Goal: Task Accomplishment & Management: Use online tool/utility

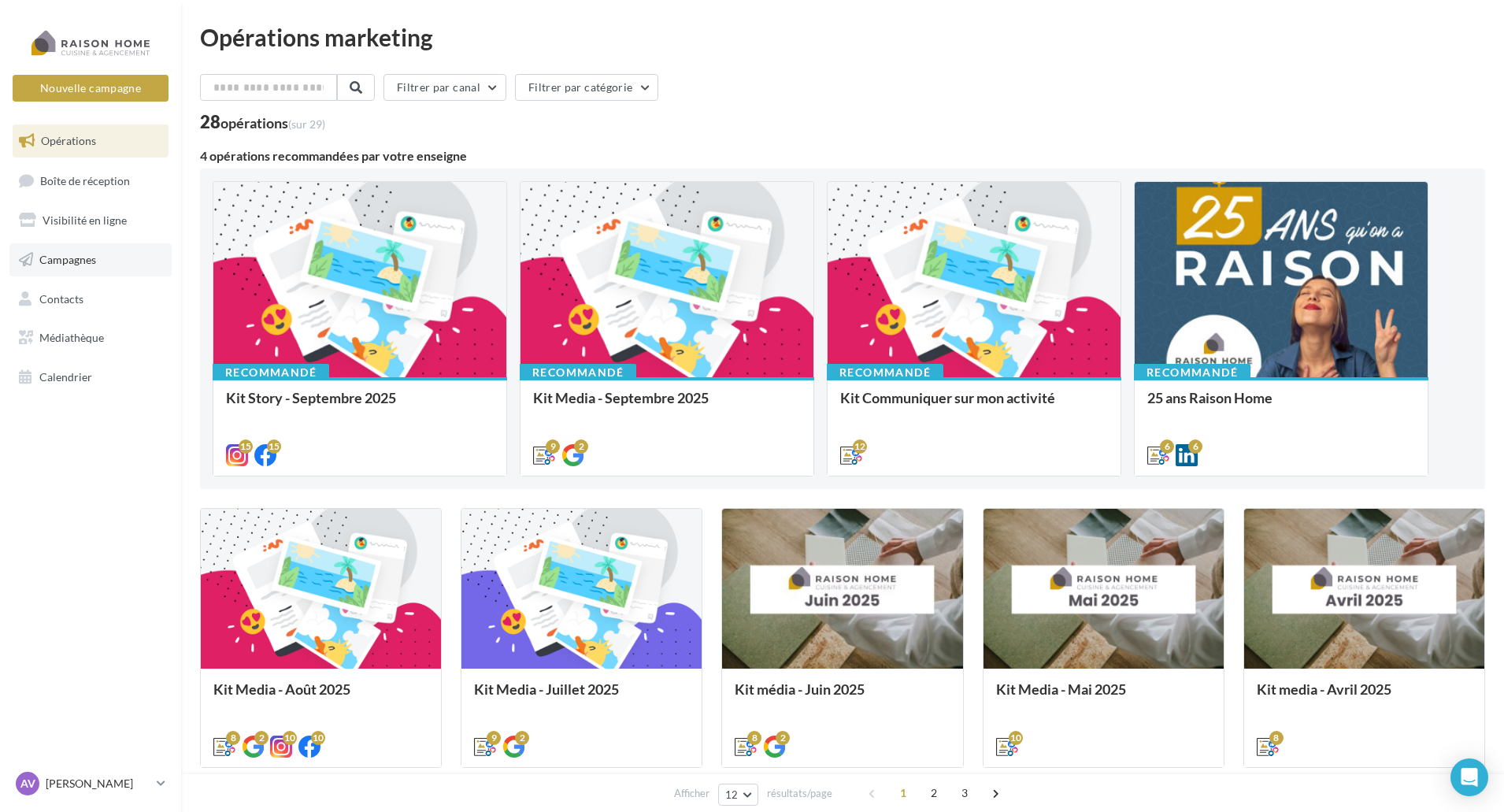
click at [86, 259] on span "Campagnes" at bounding box center [67, 259] width 57 height 14
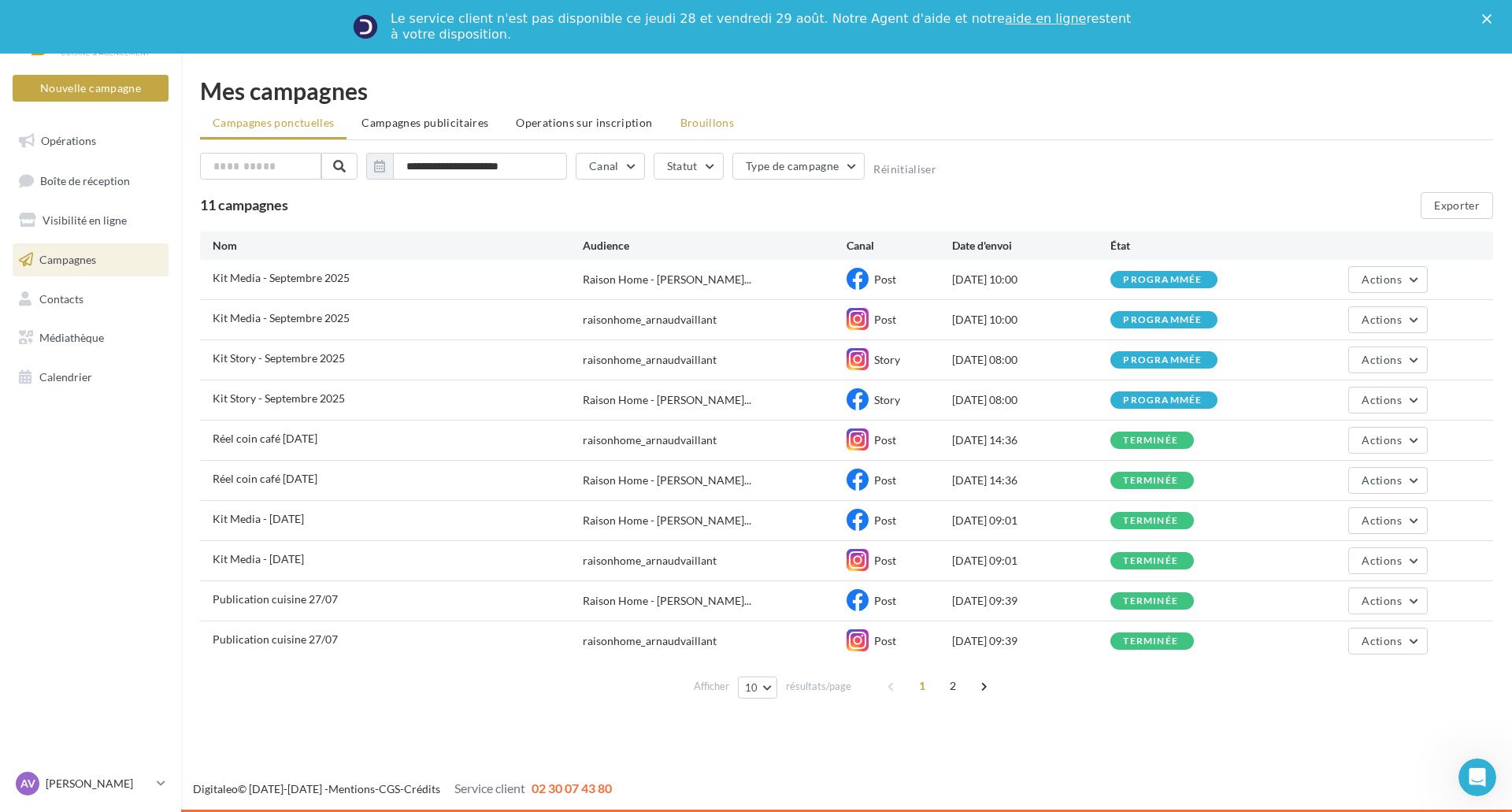
click at [685, 121] on span "Brouillons" at bounding box center [708, 122] width 54 height 14
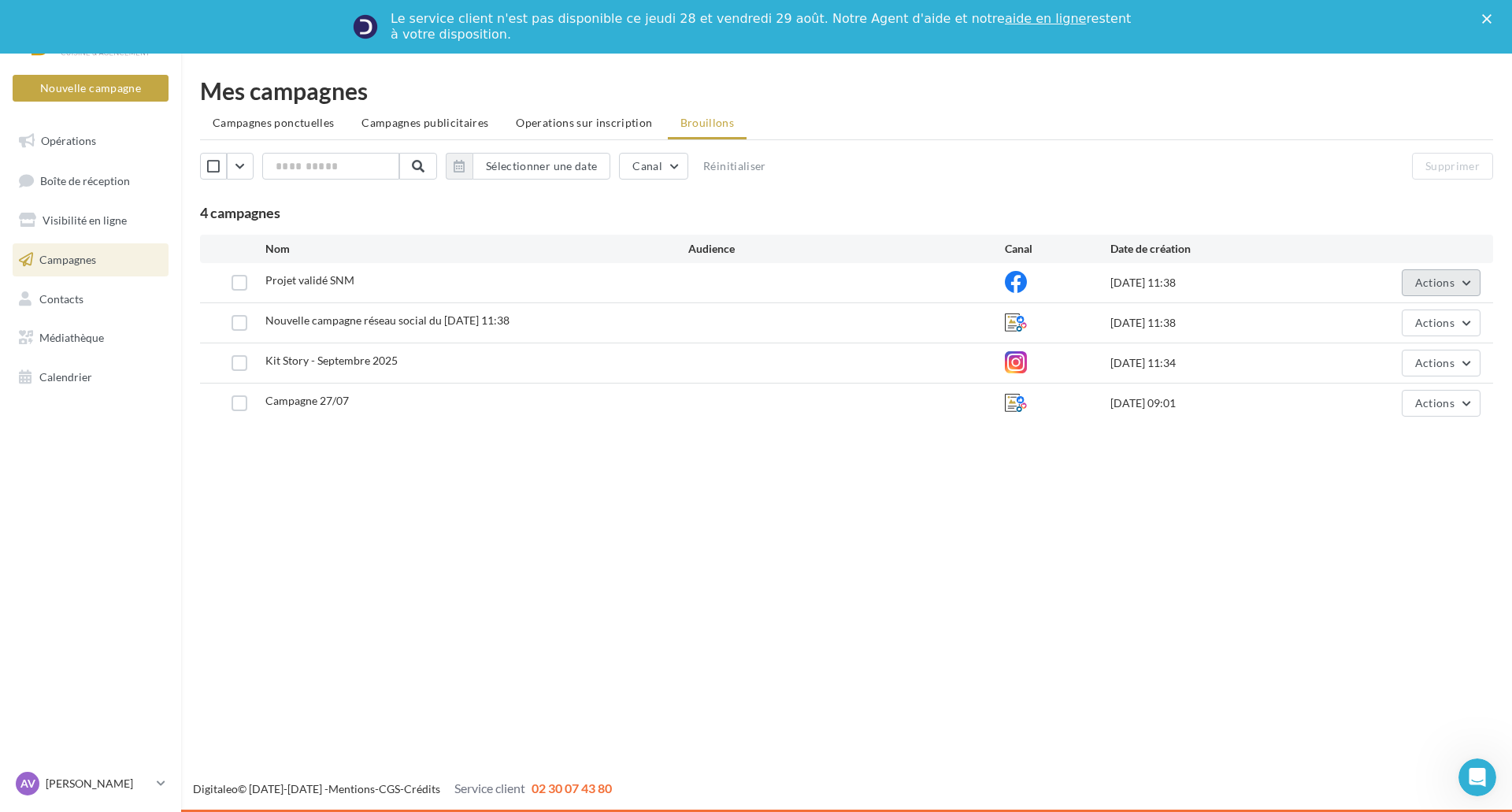
click at [1458, 280] on button "Actions" at bounding box center [1441, 283] width 79 height 27
click at [1440, 310] on button "Editer" at bounding box center [1401, 319] width 157 height 41
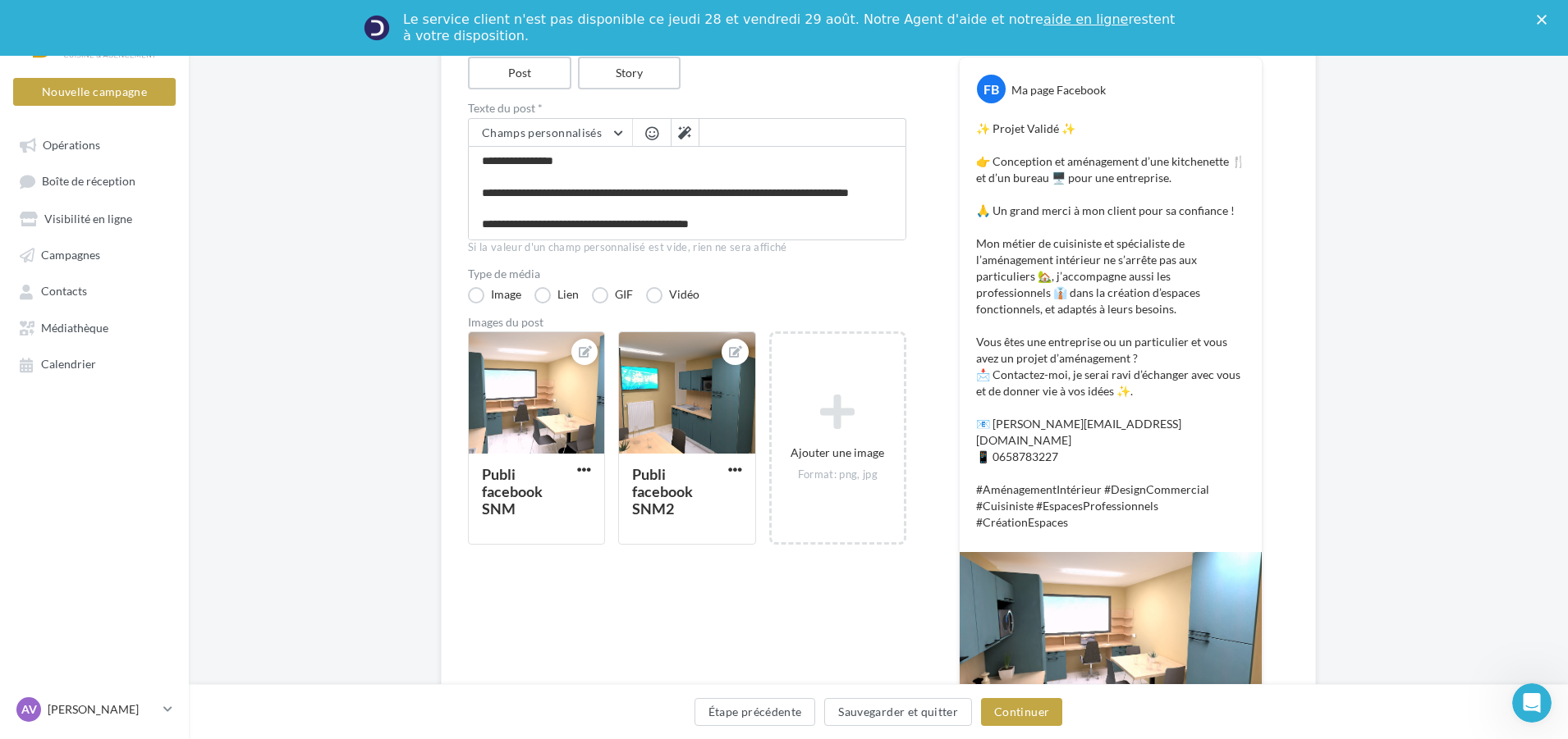
scroll to position [246, 0]
